Goal: Information Seeking & Learning: Learn about a topic

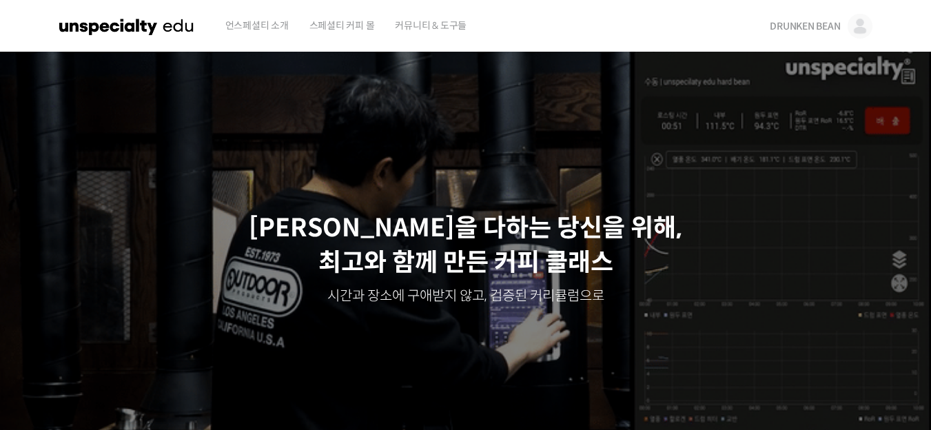
click at [825, 20] on span "DRUNKEN BEAN" at bounding box center [805, 26] width 70 height 12
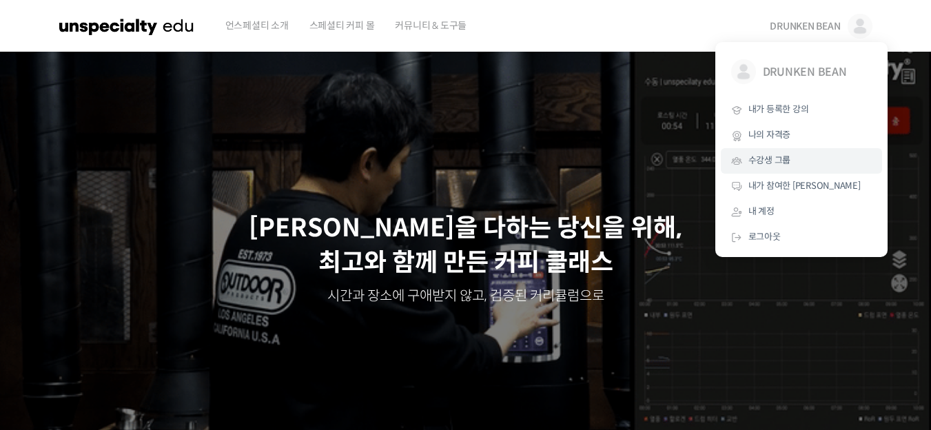
click at [776, 151] on link "수강생 그룹" at bounding box center [801, 161] width 161 height 26
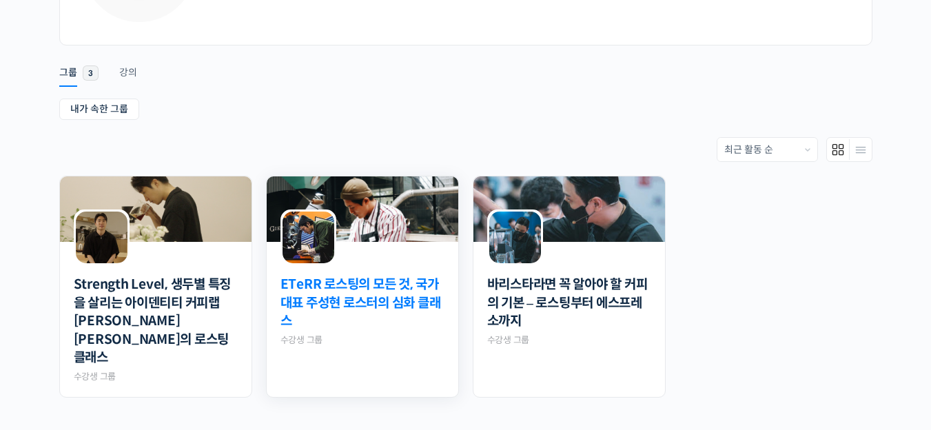
click at [403, 305] on link "ETeRR 로스팅의 모든 것, 국가대표 주성현 로스터의 심화 클래스" at bounding box center [363, 303] width 164 height 55
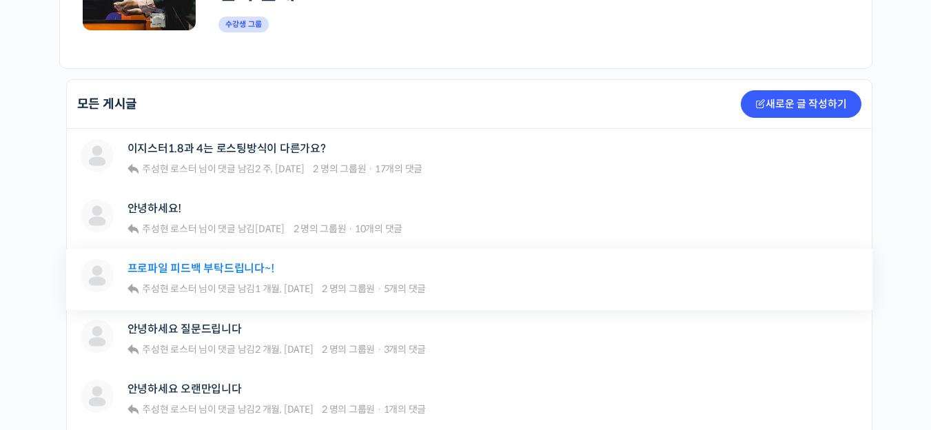
click at [200, 263] on link "프로파일 피드백 부탁드립니다~!" at bounding box center [201, 268] width 147 height 13
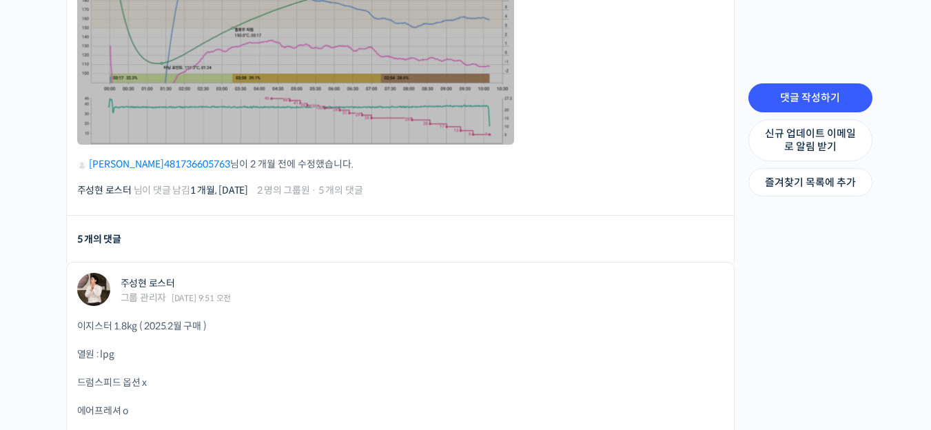
scroll to position [965, 0]
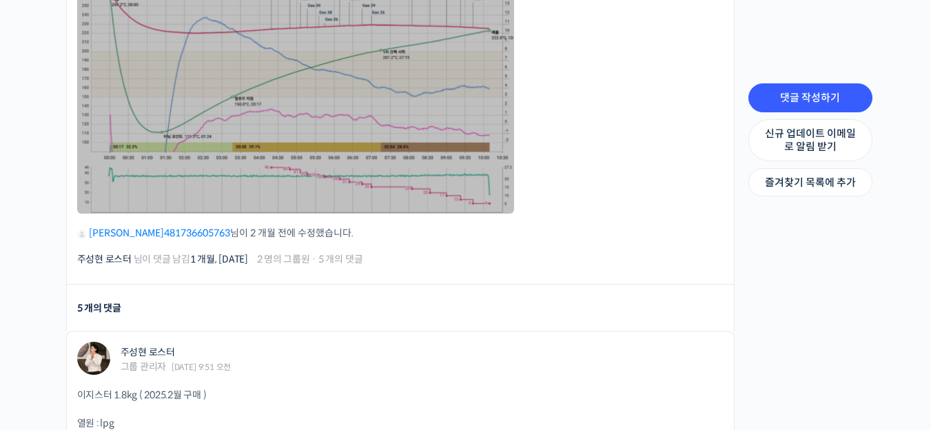
click at [350, 141] on link at bounding box center [295, 101] width 437 height 226
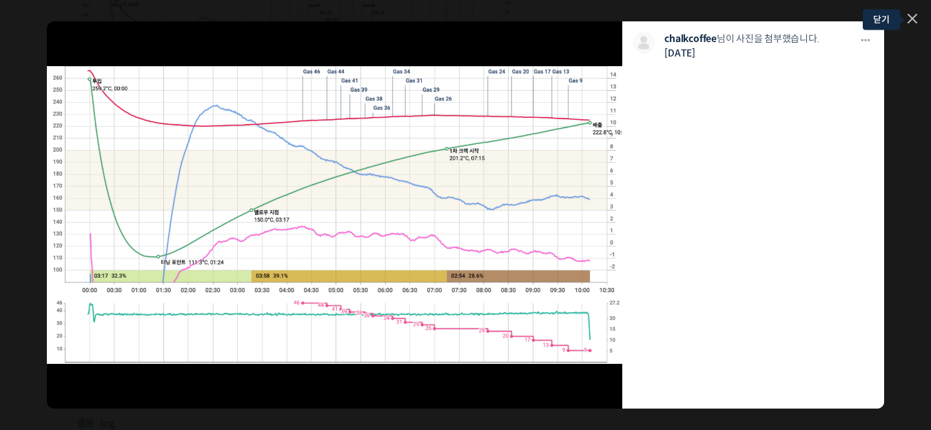
click at [909, 18] on link at bounding box center [913, 20] width 10 height 12
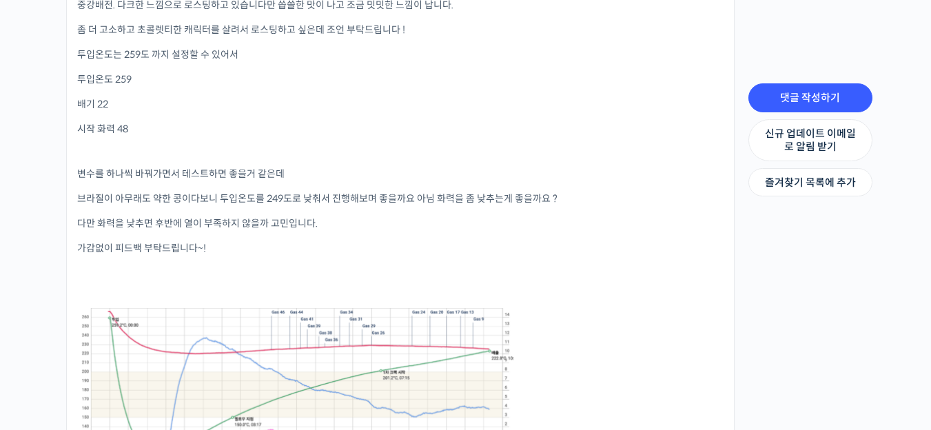
scroll to position [552, 0]
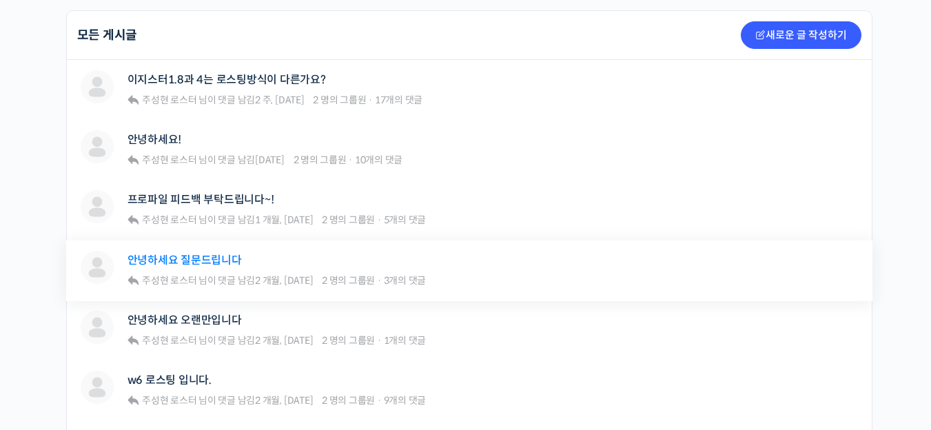
click at [208, 257] on link "안녕하세요 질문드립니다" at bounding box center [185, 260] width 114 height 13
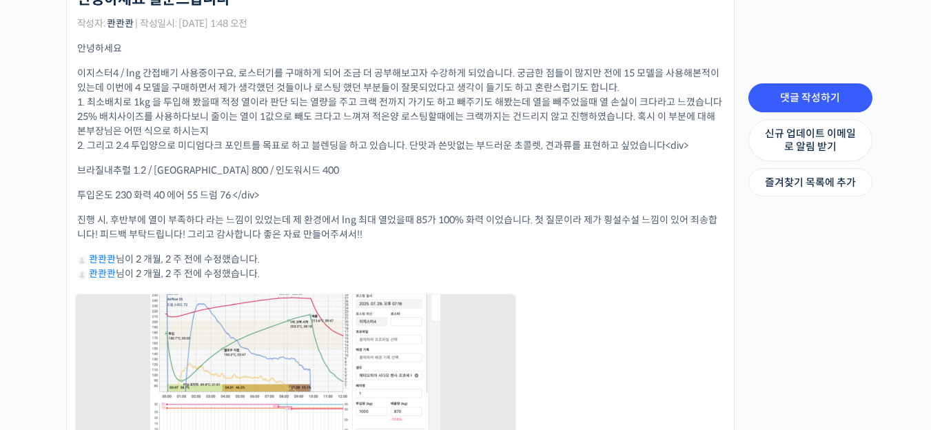
scroll to position [414, 0]
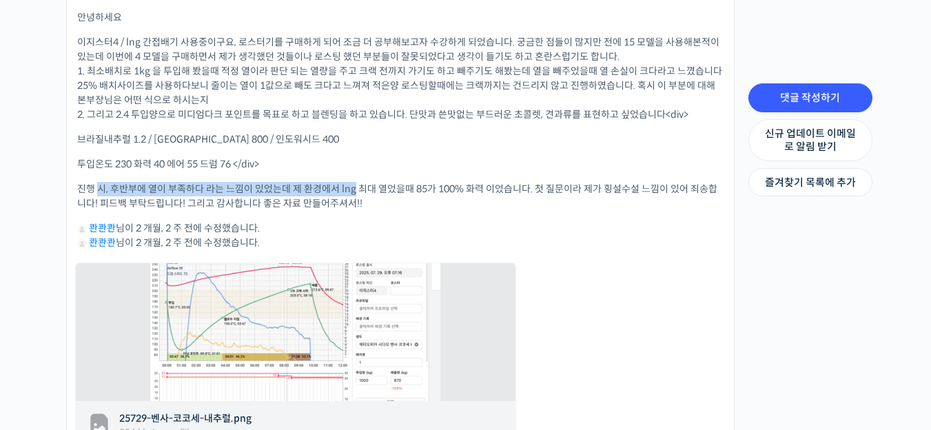
drag, startPoint x: 101, startPoint y: 192, endPoint x: 355, endPoint y: 196, distance: 254.4
click at [355, 196] on p "진행 시, 후반부에 열이 부족하다 라는 느낌이 있었는데 제 환경에서 lng 최대 열었을때 85가 100% 화력 이었습니다. 첫 질문이라 제가 …" at bounding box center [400, 196] width 647 height 29
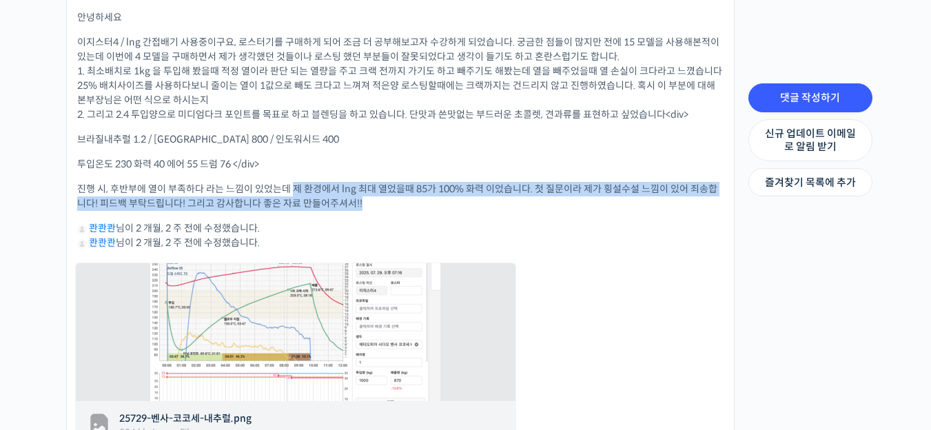
drag, startPoint x: 296, startPoint y: 189, endPoint x: 400, endPoint y: 205, distance: 105.4
click at [400, 205] on p "진행 시, 후반부에 열이 부족하다 라는 느낌이 있었는데 제 환경에서 lng 최대 열었을때 85가 100% 화력 이었습니다. 첫 질문이라 제가 …" at bounding box center [400, 196] width 647 height 29
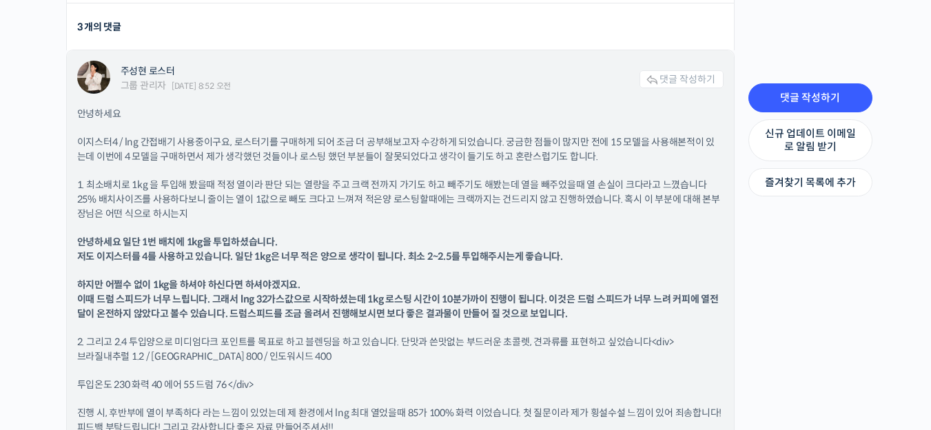
scroll to position [1103, 0]
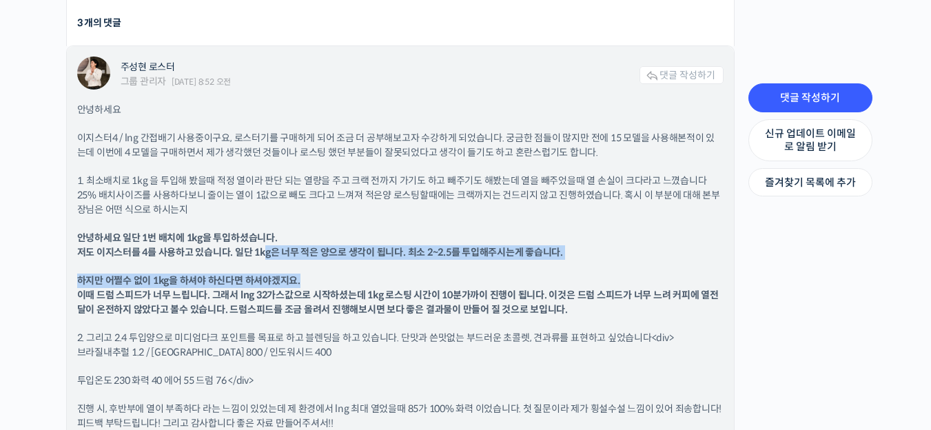
drag, startPoint x: 263, startPoint y: 252, endPoint x: 437, endPoint y: 271, distance: 175.5
click at [437, 271] on div "안녕하세요 이지스터4 / lng 간접배기 사용중이구요, 로스터기를 구매하게 되어 조금 더 공부해보고자 수강하게 되었습니다. 궁금한 점들이 많지…" at bounding box center [400, 288] width 647 height 371
click at [437, 272] on div "안녕하세요 이지스터4 / lng 간접배기 사용중이구요, 로스터기를 구매하게 되어 조금 더 공부해보고자 수강하게 되었습니다. 궁금한 점들이 많지…" at bounding box center [400, 288] width 647 height 371
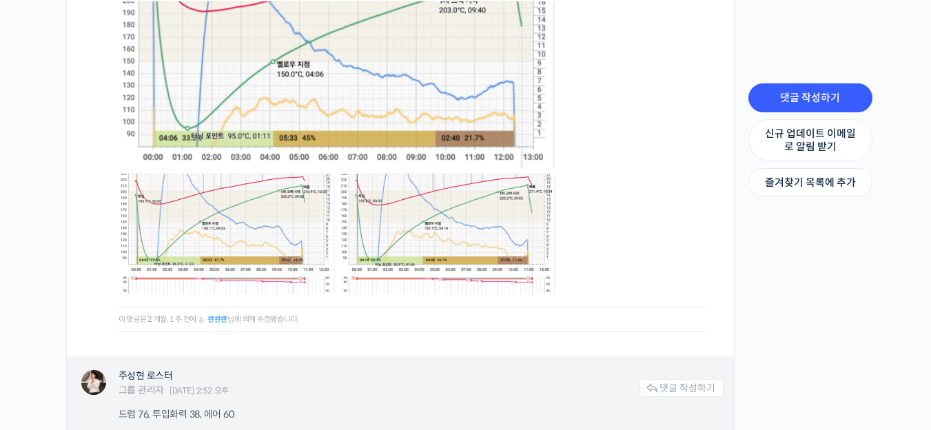
scroll to position [1930, 0]
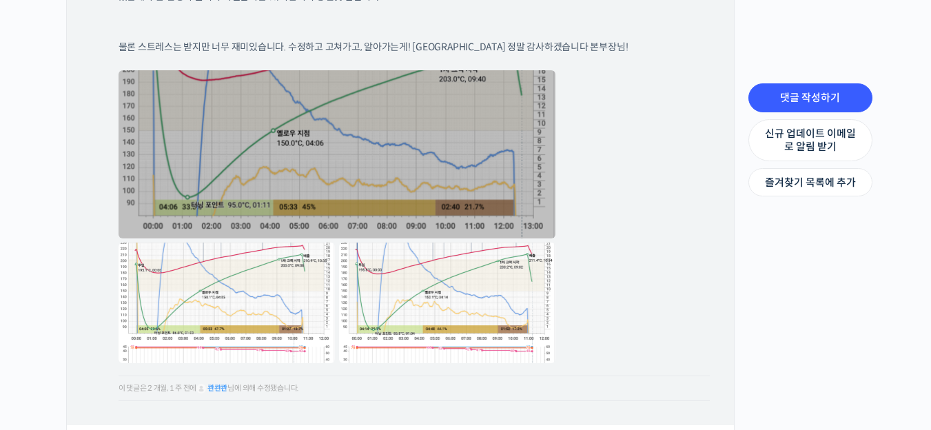
click at [358, 150] on link at bounding box center [337, 154] width 437 height 168
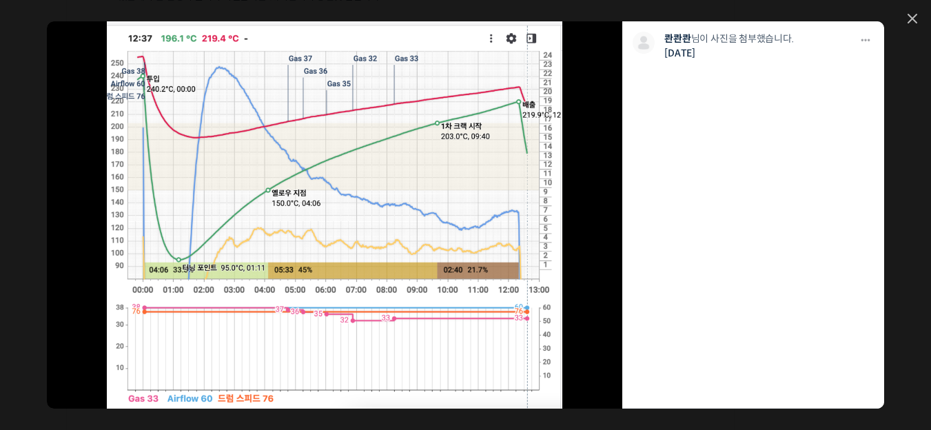
click at [916, 13] on div "모두 공개 모든 회원 나만 보기 다운로드 다운로드 콴콴콴 님이 사진을 첨부했습니다. 2개월 전" at bounding box center [465, 215] width 931 height 430
click at [912, 19] on icon at bounding box center [913, 18] width 8 height 8
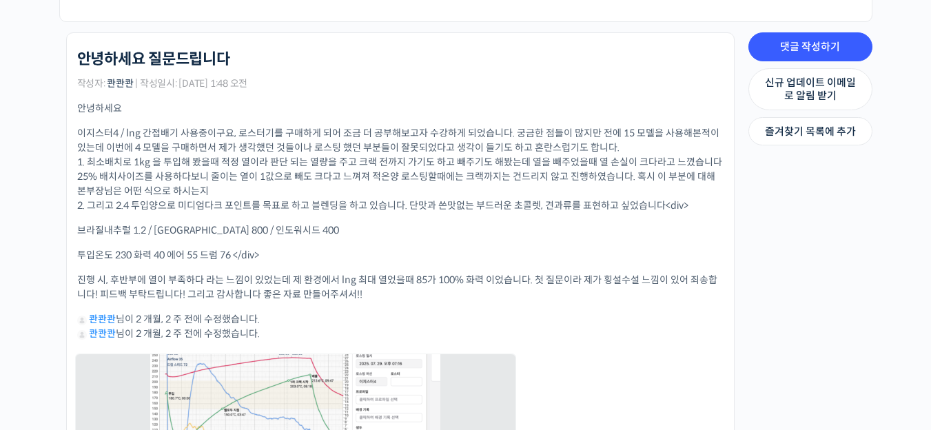
scroll to position [0, 0]
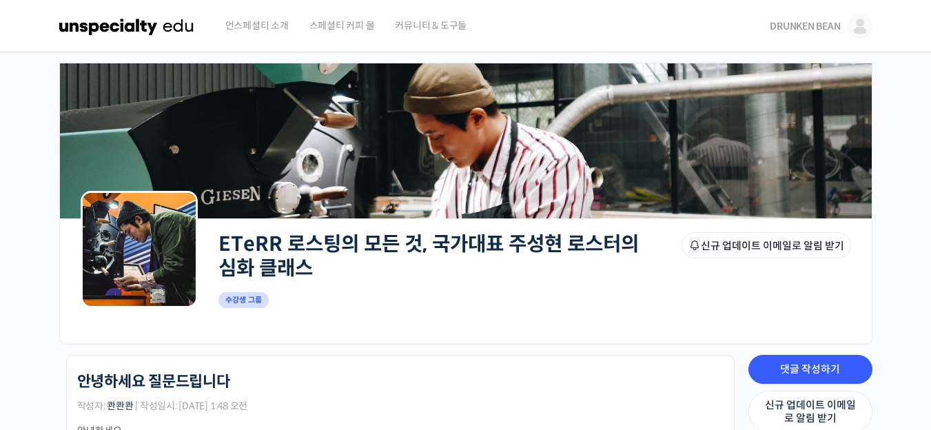
click at [798, 30] on span "DRUNKEN BEAN" at bounding box center [805, 26] width 70 height 12
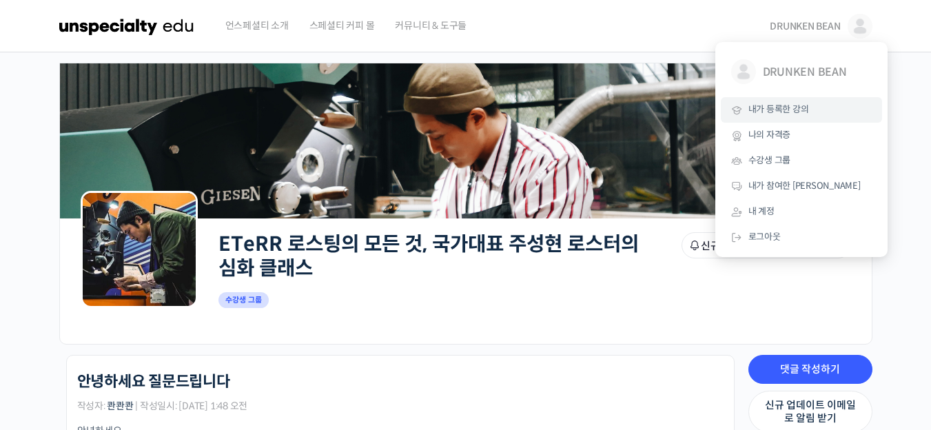
click at [776, 115] on span "내가 등록한 강의" at bounding box center [779, 109] width 61 height 12
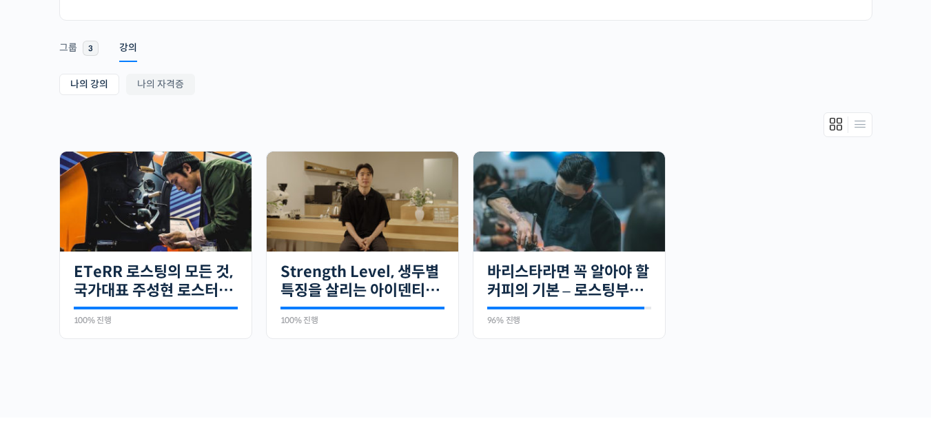
scroll to position [321, 0]
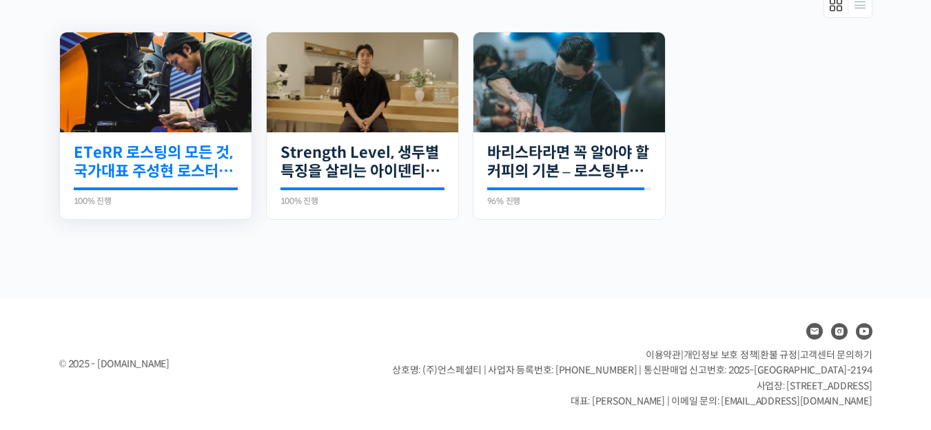
click at [172, 152] on link "ETeRR 로스팅의 모든 것, 국가대표 주성현 로스터의 심화 클래스" at bounding box center [156, 162] width 164 height 38
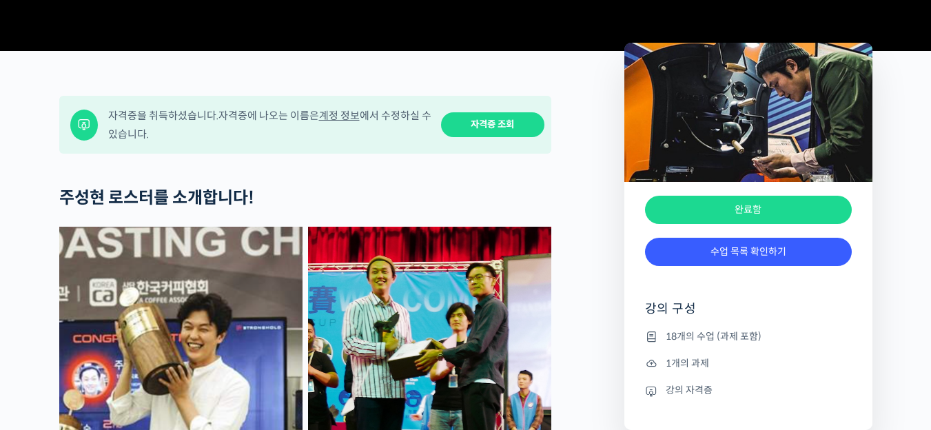
scroll to position [896, 0]
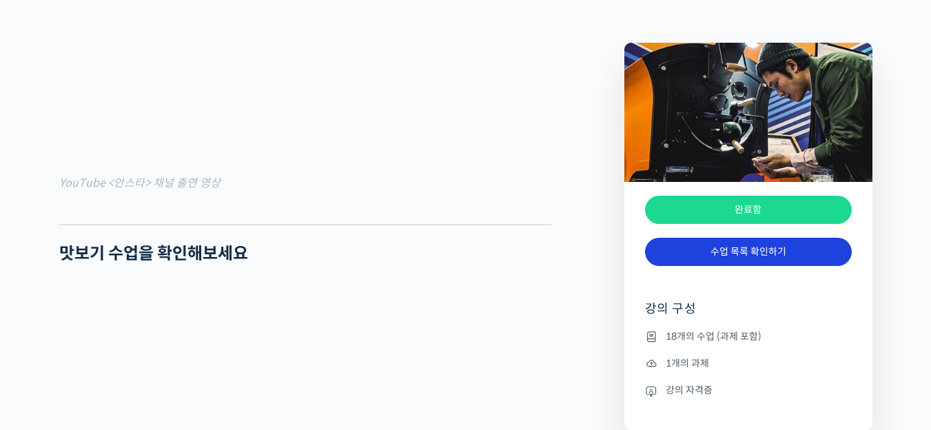
click at [700, 254] on link "수업 목록 확인하기" at bounding box center [748, 252] width 207 height 28
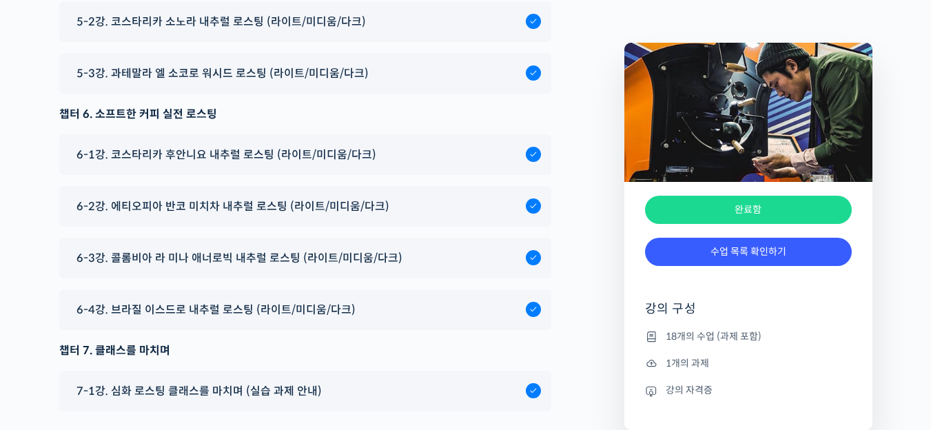
scroll to position [8455, 0]
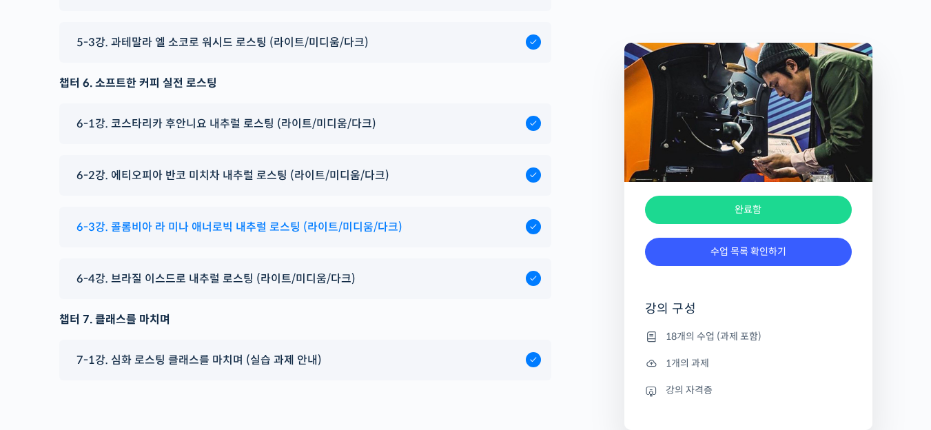
click at [270, 236] on span "6-3강. 콜롬비아 라 미나 애너로빅 내추럴 로스팅 (라이트/미디움/다크)" at bounding box center [240, 227] width 326 height 19
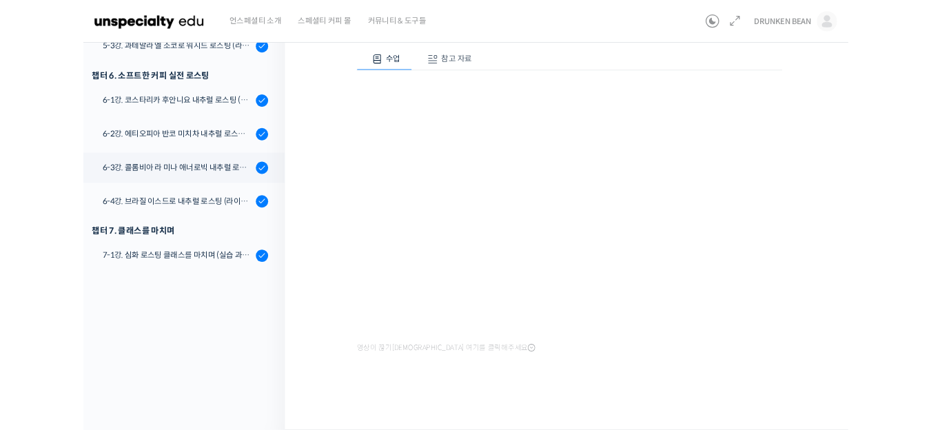
scroll to position [640, 0]
